Goal: Browse casually

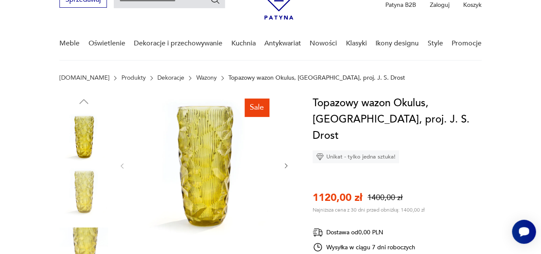
scroll to position [40, 0]
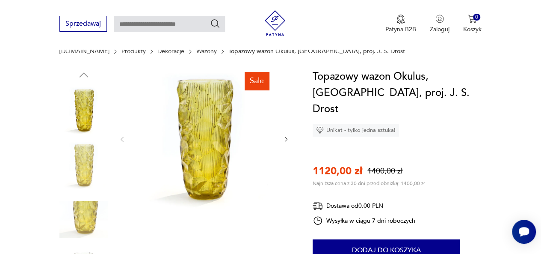
scroll to position [104, 0]
